Goal: Find contact information: Find contact information

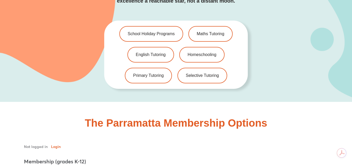
scroll to position [1130, 0]
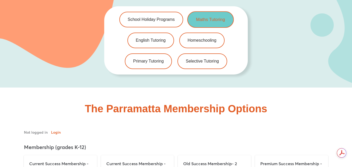
click at [224, 18] on link "Maths Tutoring" at bounding box center [210, 19] width 46 height 16
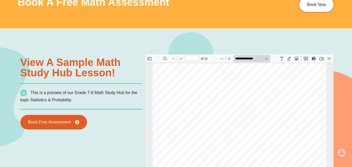
scroll to position [334, 0]
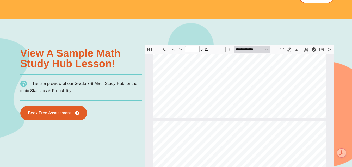
type input "*"
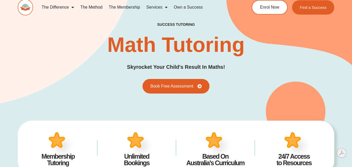
scroll to position [0, 0]
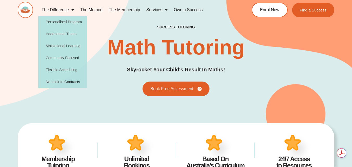
click at [105, 31] on div "success tutoring Math Tutoring Skyrocket Your Child's Result In Maths! Book Fre…" at bounding box center [176, 60] width 317 height 71
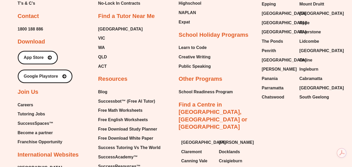
scroll to position [1735, 0]
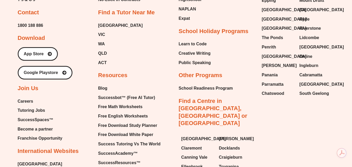
click at [26, 102] on span "Careers" at bounding box center [26, 102] width 16 height 8
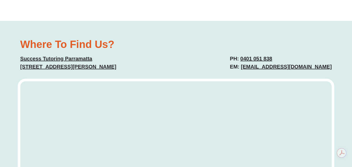
scroll to position [1475, 0]
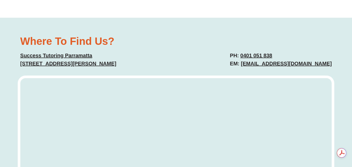
drag, startPoint x: 335, startPoint y: 64, endPoint x: 240, endPoint y: 65, distance: 94.4
click at [240, 65] on div "PH: 0401 051 838 EM: parramatta@successtutoring.com.au" at bounding box center [257, 59] width 156 height 21
copy link "parramatta@successtutoring.com.au"
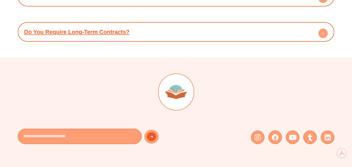
scroll to position [2898, 0]
